Goal: Information Seeking & Learning: Learn about a topic

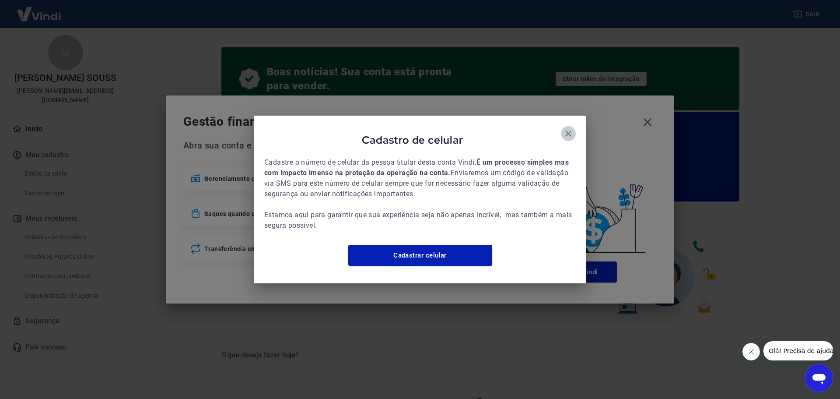
click at [569, 130] on icon "button" at bounding box center [569, 133] width 6 height 6
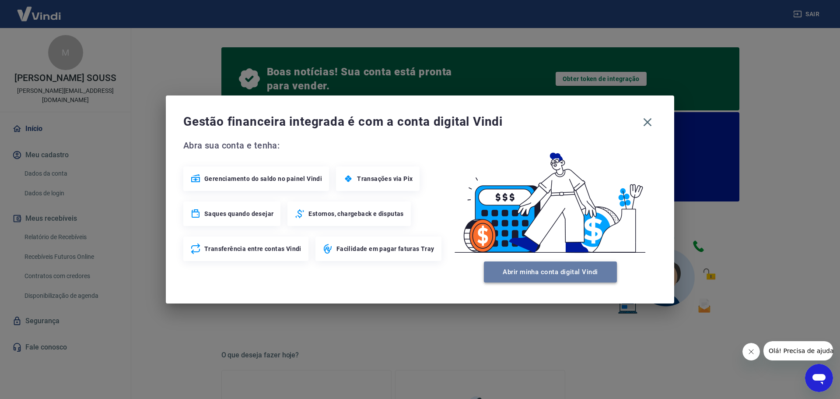
click at [585, 274] on button "Abrir minha conta digital Vindi" at bounding box center [550, 271] width 133 height 21
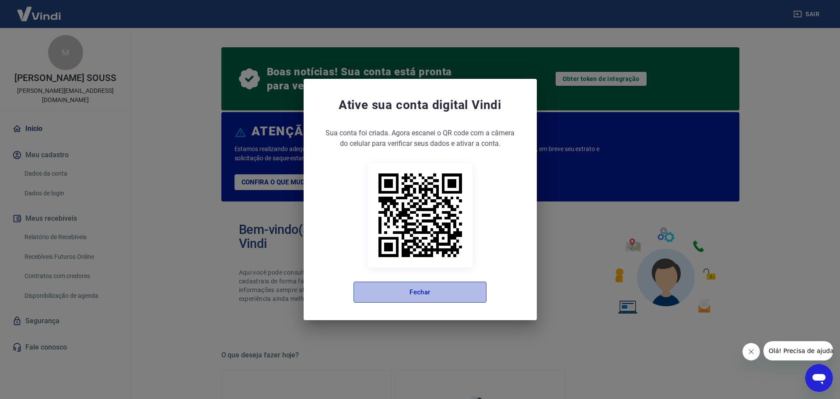
click at [452, 287] on button "Fechar" at bounding box center [420, 291] width 133 height 21
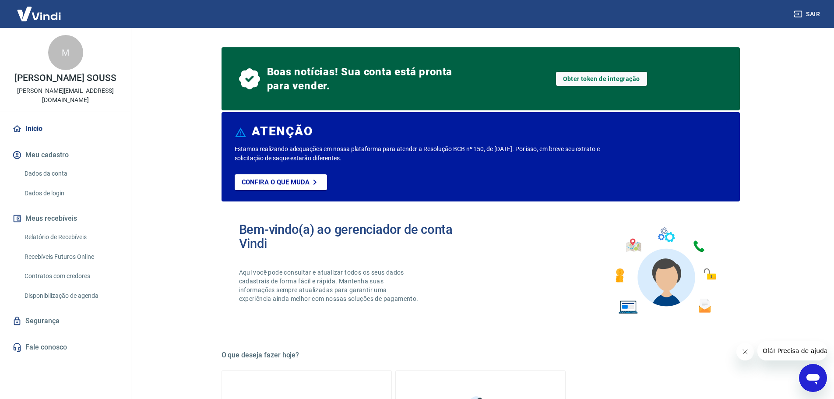
click at [51, 145] on button "Meu cadastro" at bounding box center [66, 154] width 110 height 19
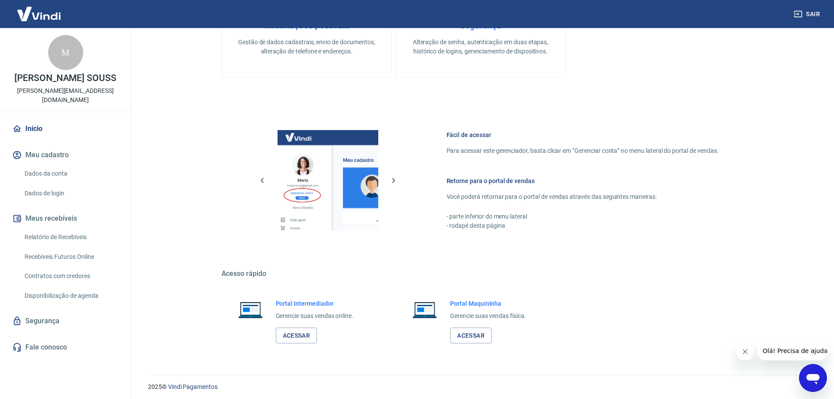
scroll to position [439, 0]
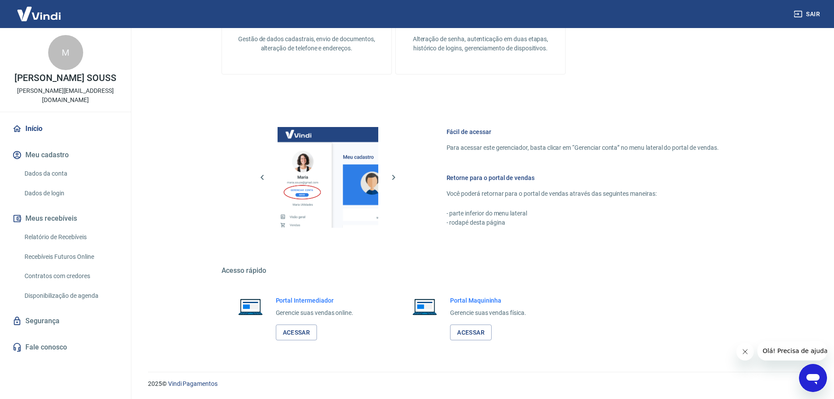
click at [50, 165] on link "Dados da conta" at bounding box center [70, 174] width 99 height 18
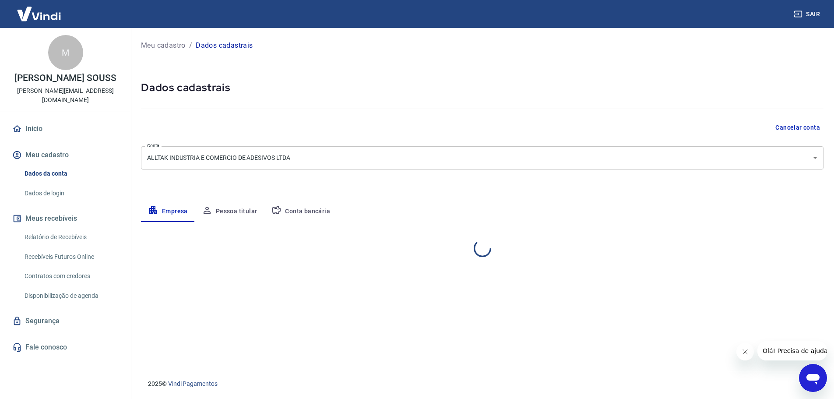
select select "SP"
select select "business"
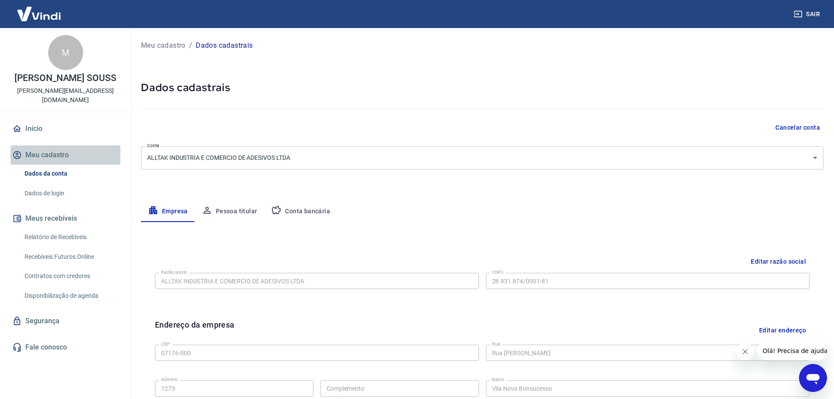
click at [42, 145] on button "Meu cadastro" at bounding box center [66, 154] width 110 height 19
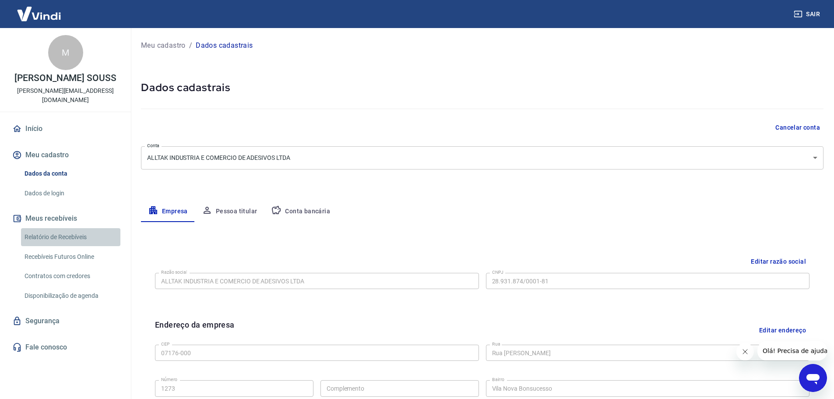
click at [37, 228] on link "Relatório de Recebíveis" at bounding box center [70, 237] width 99 height 18
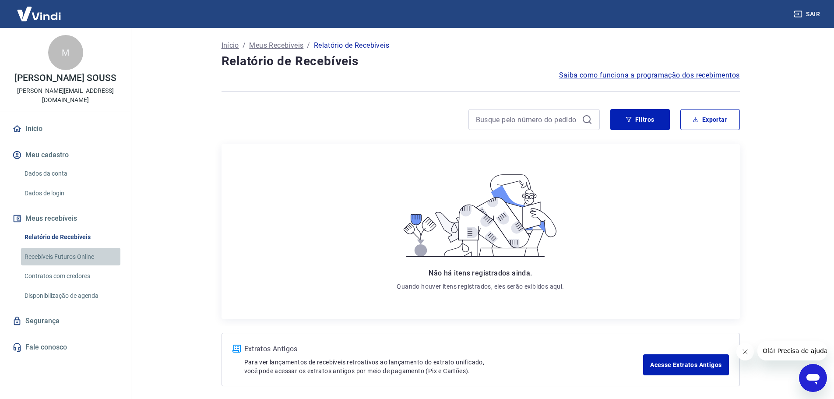
click at [40, 248] on link "Recebíveis Futuros Online" at bounding box center [70, 257] width 99 height 18
click at [812, 375] on icon "Abrir janela de mensagens" at bounding box center [812, 379] width 13 height 11
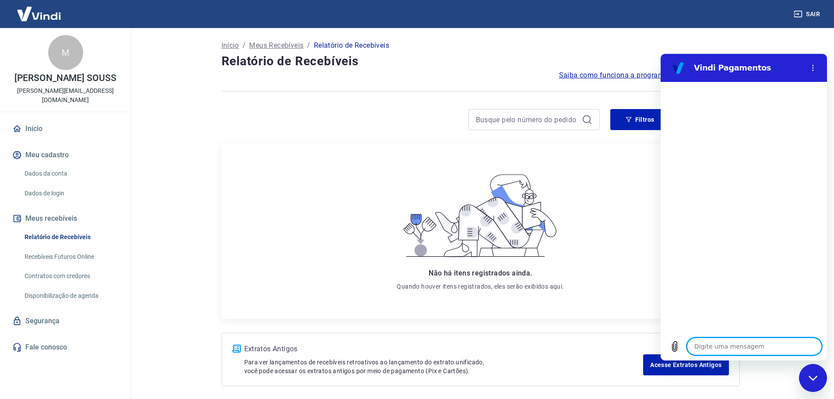
type textarea "B"
type textarea "x"
type textarea "Bo"
type textarea "x"
type textarea "Bom"
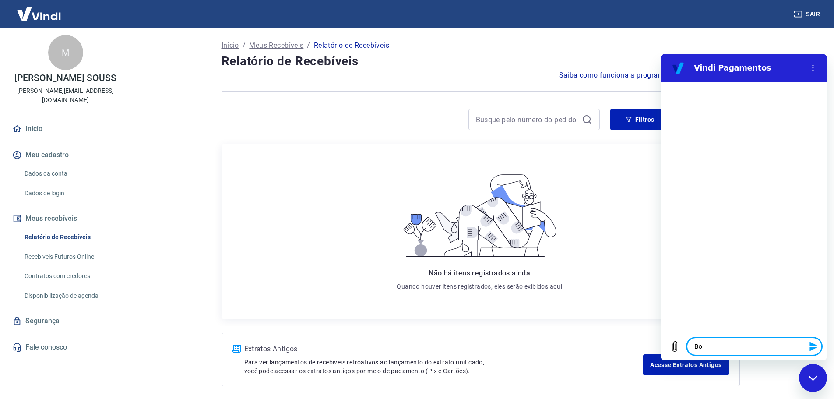
type textarea "x"
type textarea "Bom"
type textarea "x"
type textarea "Bom d"
type textarea "x"
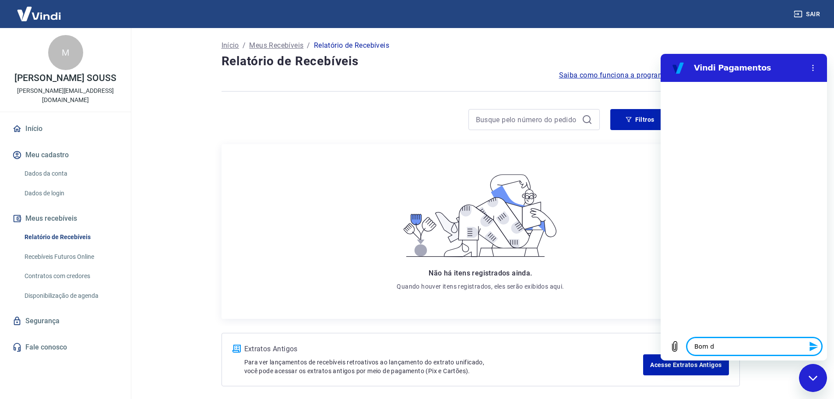
type textarea "Bom di"
type textarea "x"
type textarea "Bom dia"
type textarea "x"
type textarea "Bom dia"
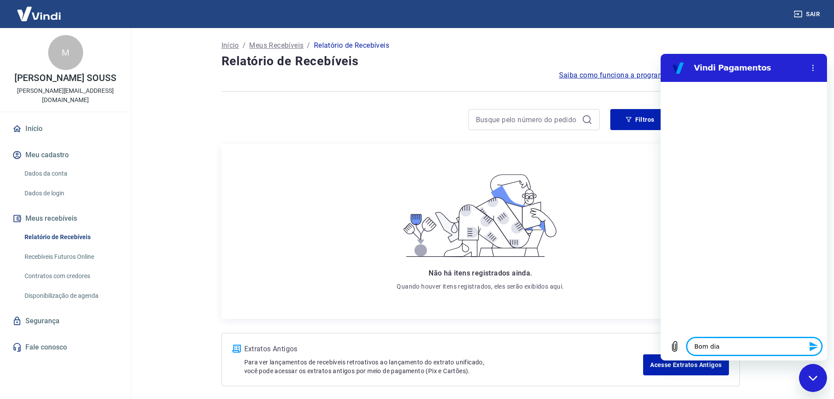
type textarea "x"
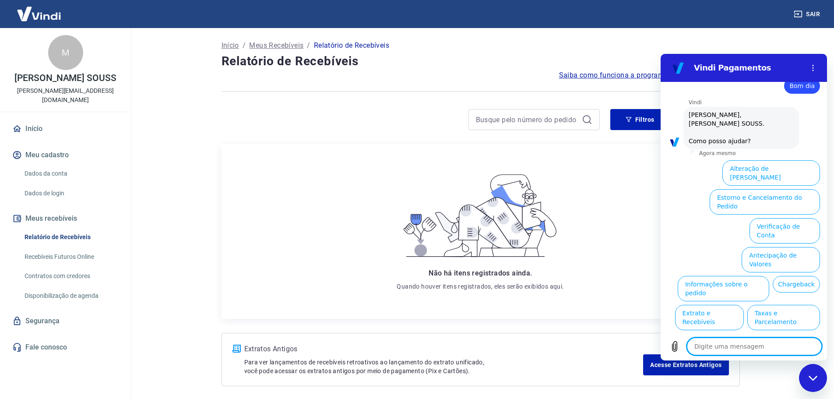
scroll to position [21, 0]
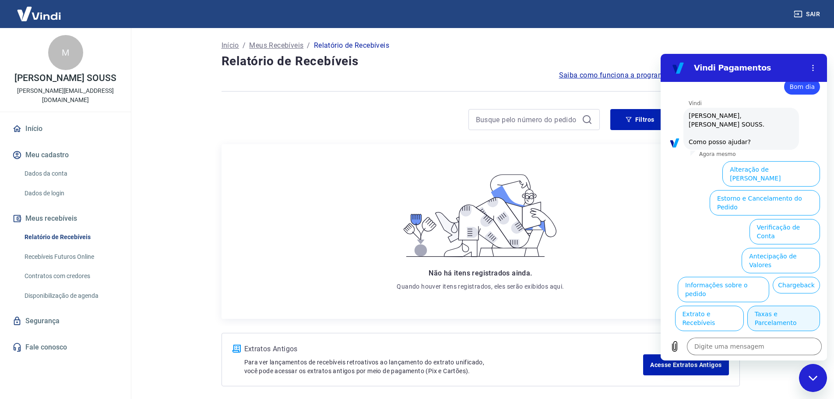
click at [780, 306] on button "Taxas e Parcelamento" at bounding box center [783, 318] width 73 height 25
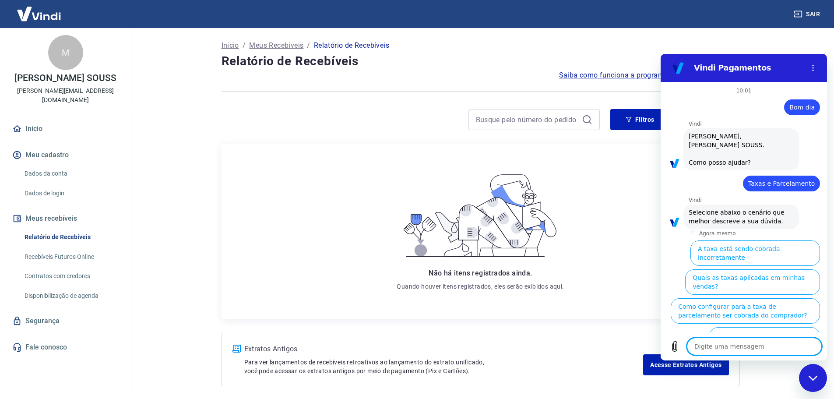
scroll to position [16, 0]
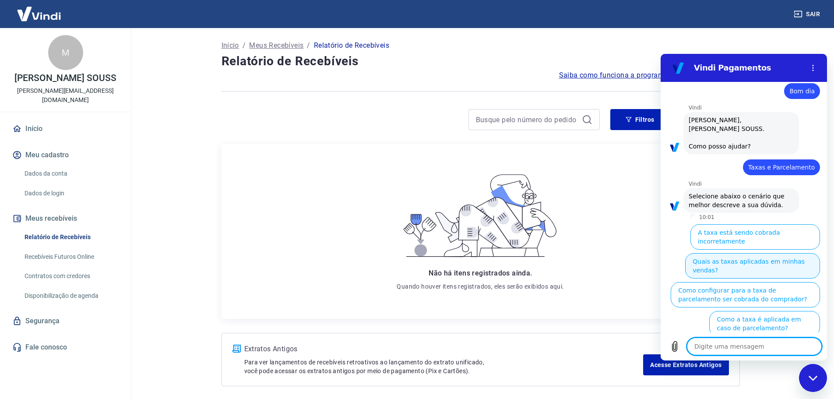
click at [738, 253] on button "Quais as taxas aplicadas em minhas vendas?" at bounding box center [752, 265] width 135 height 25
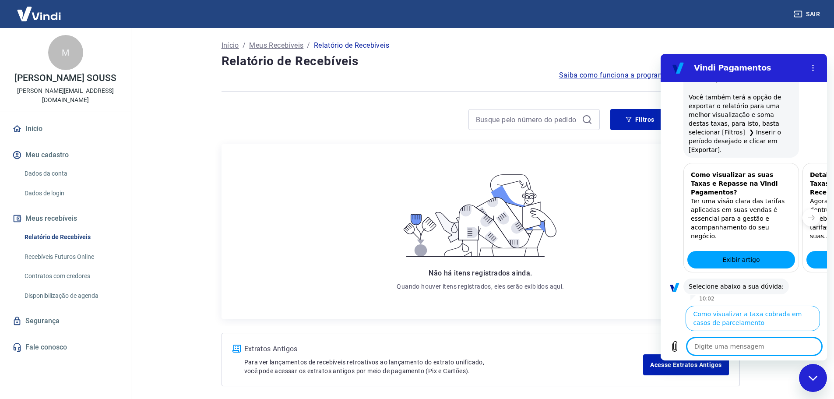
scroll to position [434, 0]
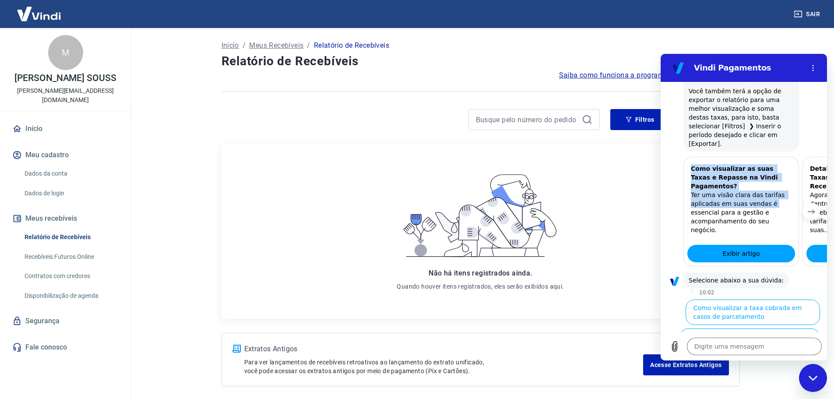
drag, startPoint x: 776, startPoint y: 172, endPoint x: 678, endPoint y: 172, distance: 98.5
click at [678, 172] on div "Como visualizar as suas Taxas e Repasse na Vindi Pagamentos? Ter uma visão clar…" at bounding box center [744, 211] width 166 height 109
click at [793, 36] on main "Início / Meus Recebíveis / Relatório de Recebíveis Relatório de Recebíveis Saib…" at bounding box center [480, 213] width 707 height 371
click at [618, 219] on div "Não há itens registrados ainda. Quando houver itens registrados, eles serão exi…" at bounding box center [480, 231] width 504 height 161
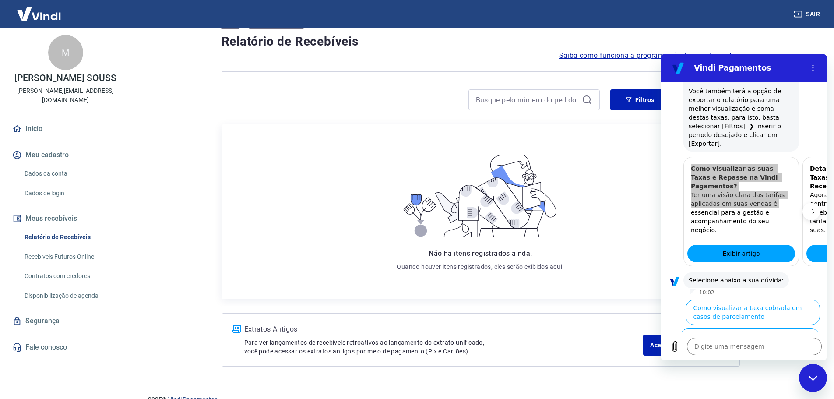
scroll to position [36, 0]
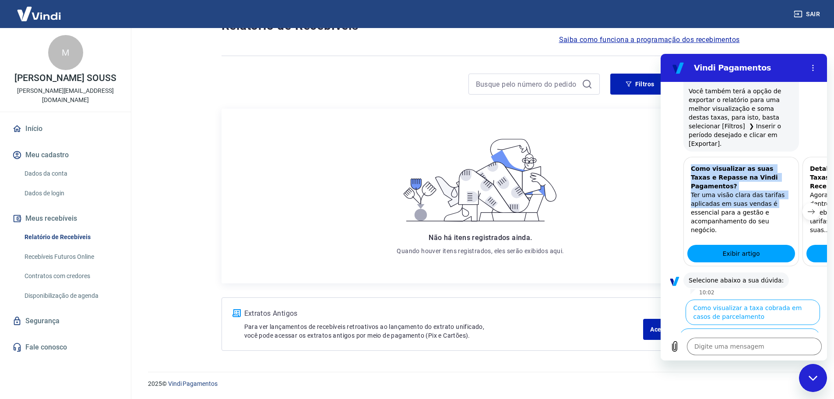
click at [764, 357] on button "Como visualizar o total de taxas cobradas em minhas vendas" at bounding box center [750, 369] width 137 height 25
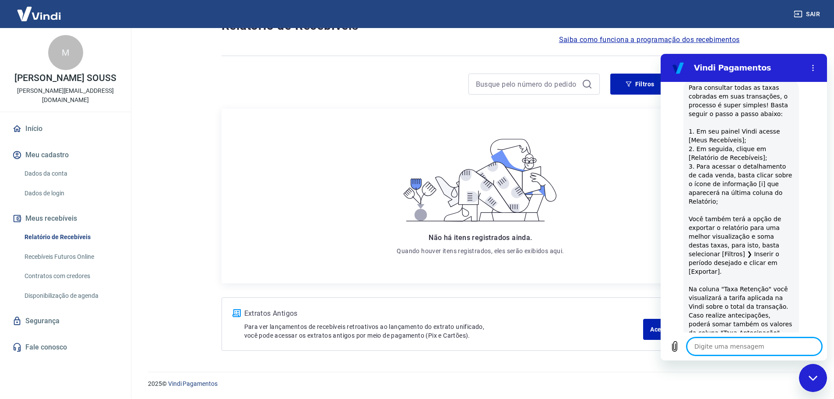
scroll to position [816, 0]
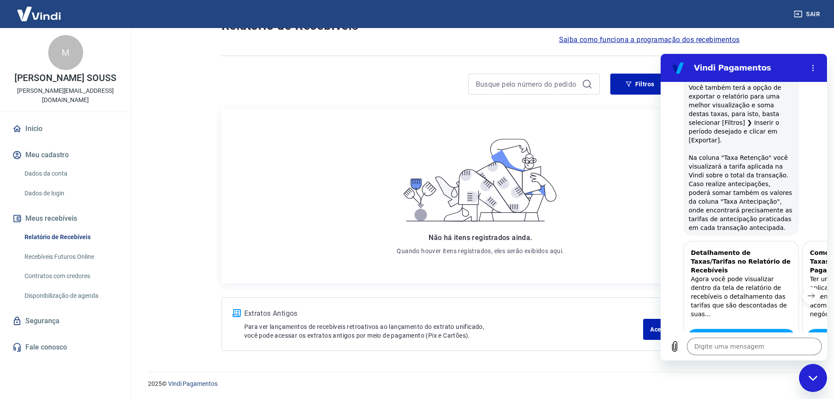
click at [764, 383] on button "Sim" at bounding box center [776, 391] width 25 height 17
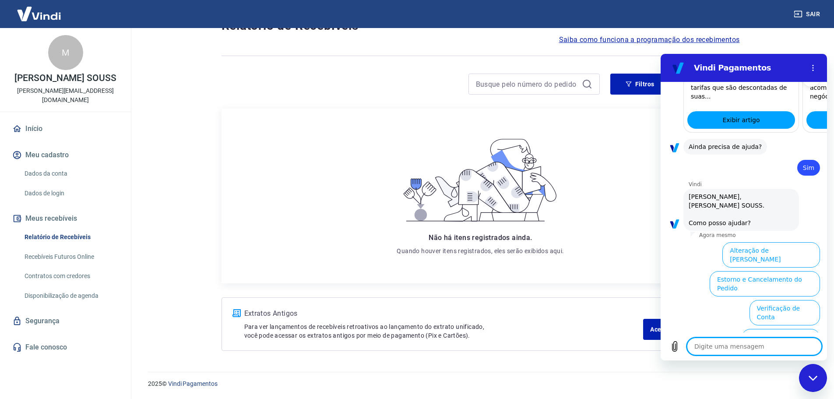
scroll to position [1045, 0]
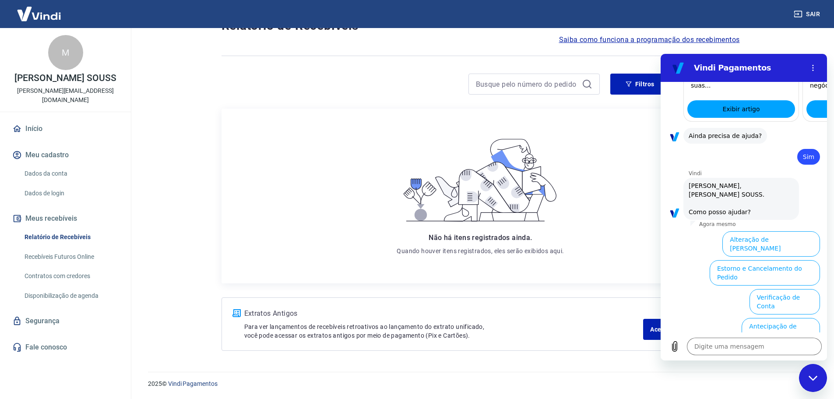
click at [625, 235] on div "Não há itens registrados ainda. Quando houver itens registrados, eles serão exi…" at bounding box center [480, 196] width 504 height 161
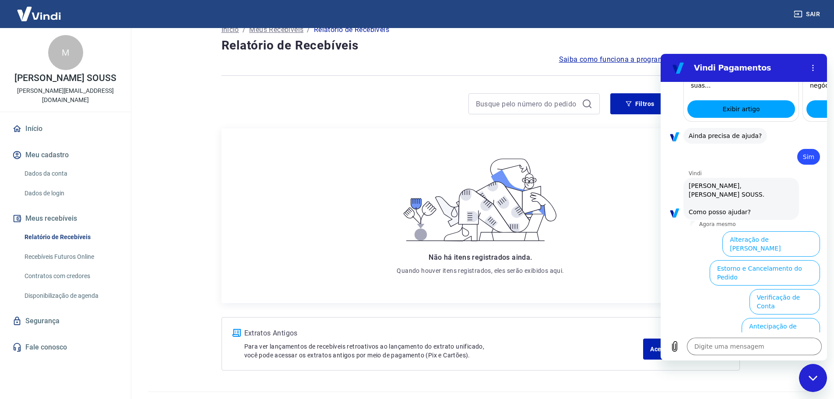
scroll to position [0, 0]
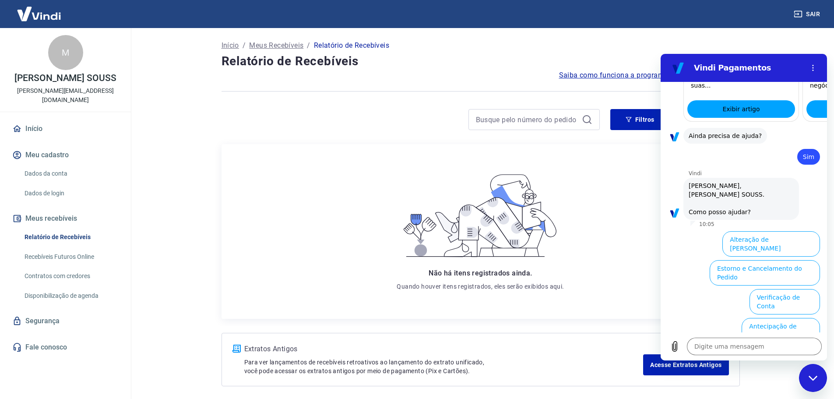
click at [706, 72] on h2 "Vindi Pagamentos" at bounding box center [747, 68] width 107 height 11
click at [812, 65] on icon "Menu de opções" at bounding box center [812, 67] width 7 height 7
click at [796, 46] on main "Início / Meus Recebíveis / Relatório de Recebíveis Relatório de Recebíveis Saib…" at bounding box center [480, 213] width 707 height 371
click at [618, 262] on div "Não há itens registrados ainda. Quando houver itens registrados, eles serão exi…" at bounding box center [480, 231] width 504 height 161
type textarea "x"
